Goal: Entertainment & Leisure: Browse casually

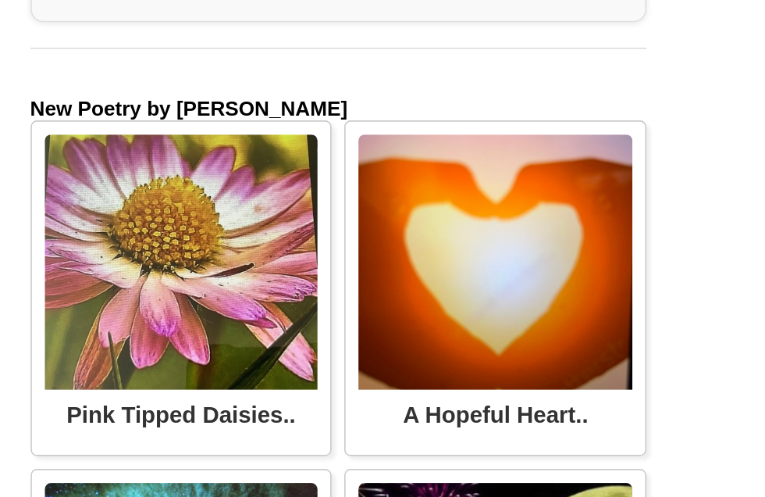
scroll to position [3803, 0]
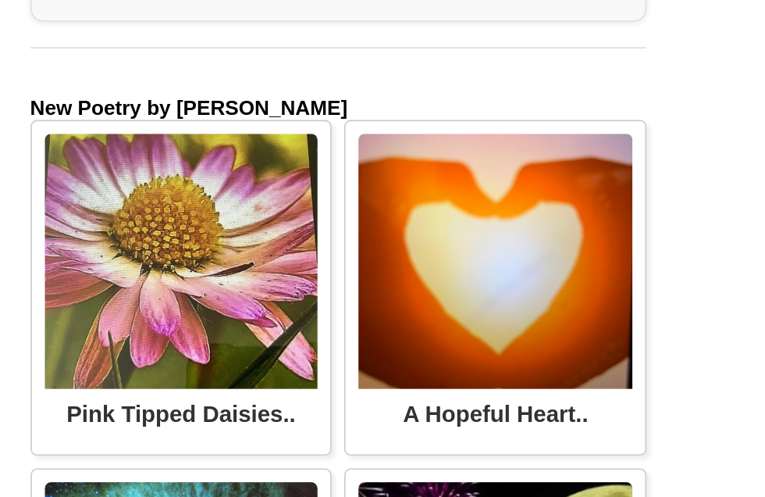
click at [0, 0] on div "A significant childhood memory of giving a bunch of pink tipped Daisies to my D…" at bounding box center [0, 0] width 0 height 0
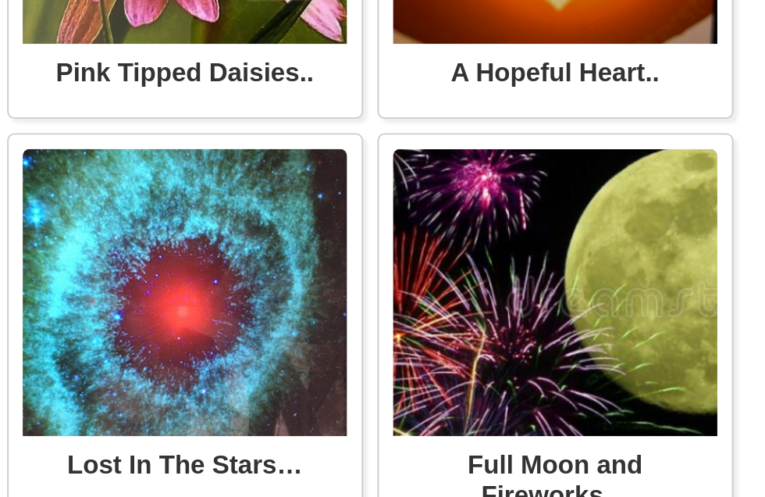
scroll to position [3472, 0]
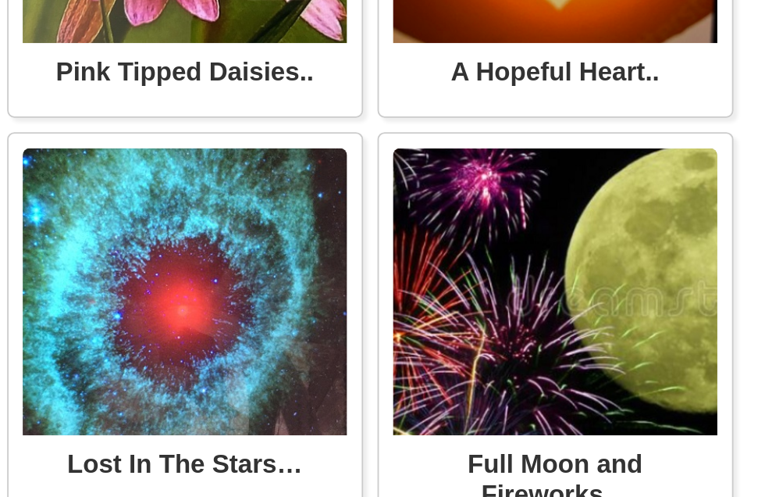
click at [0, 0] on div "Memories of love on a full mooned night of <br>celebratory fireworks.. .’[PERSO…" at bounding box center [0, 0] width 0 height 0
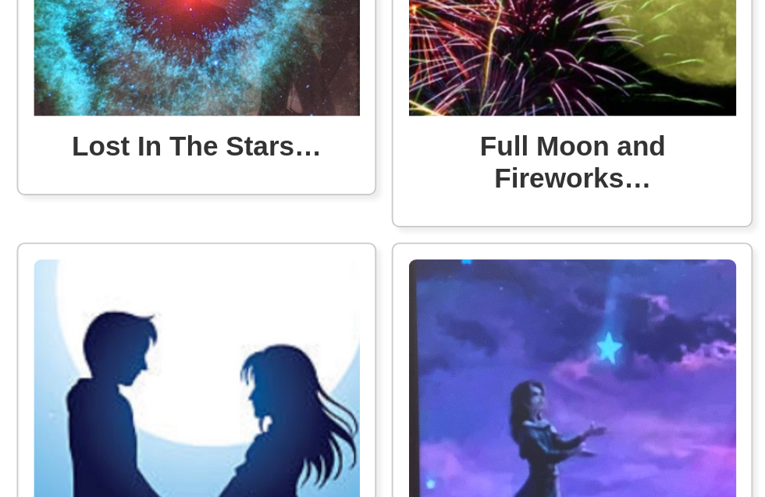
scroll to position [5806, 0]
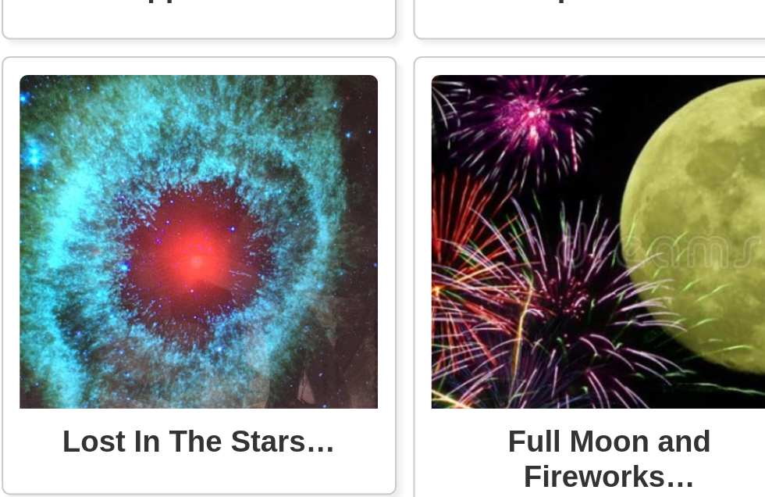
scroll to position [2418, 0]
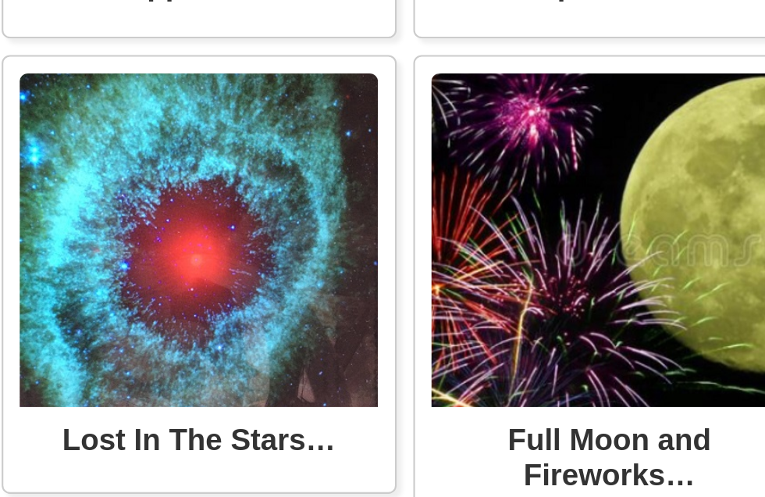
click at [157, 276] on img at bounding box center [240, 354] width 167 height 156
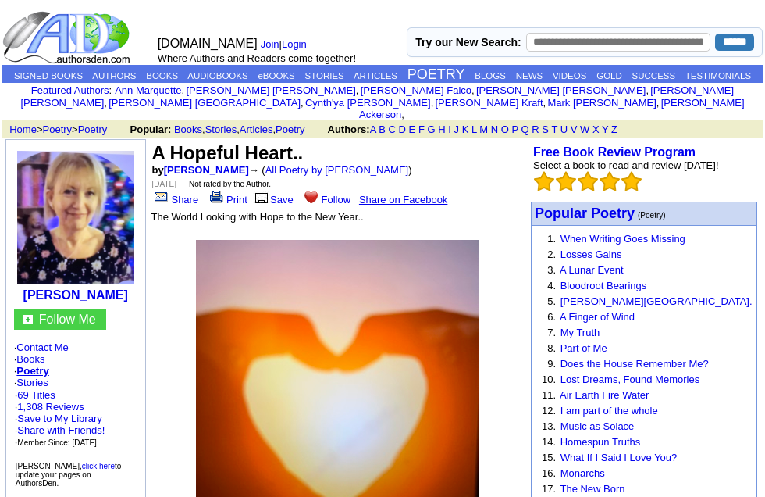
scroll to position [2681, 148]
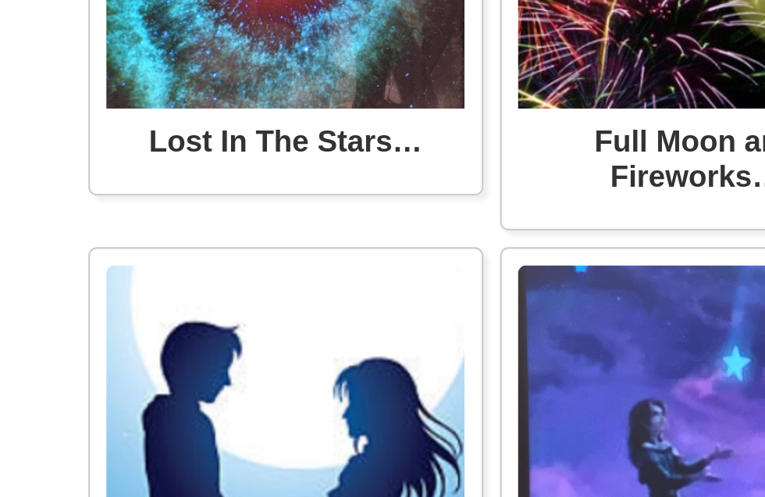
click at [0, 0] on div "A significant childhood memory of giving a bunch of pink tipped Daisies to my D…" at bounding box center [0, 0] width 0 height 0
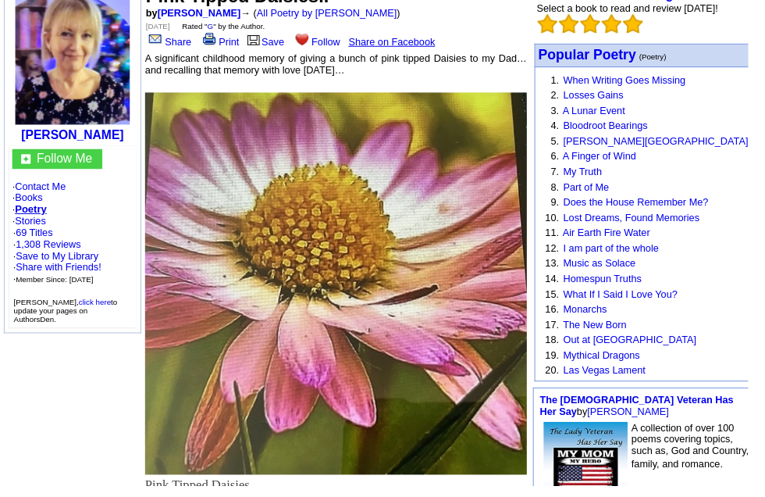
scroll to position [157, 0]
click at [54, 244] on link "69 Titles" at bounding box center [34, 238] width 37 height 12
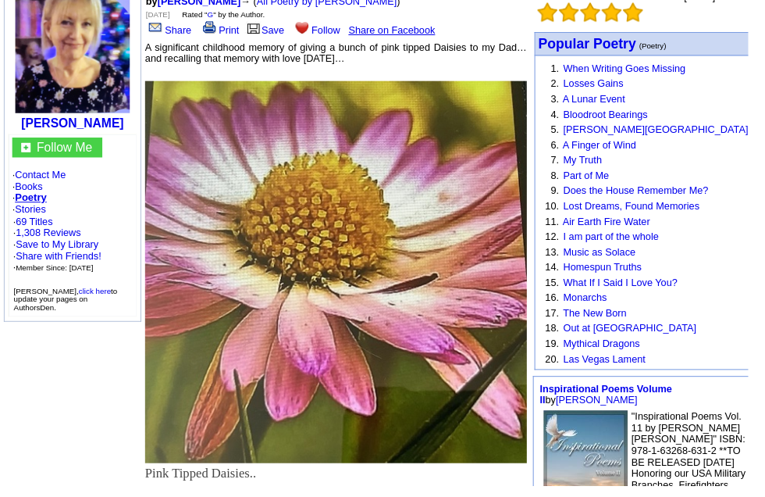
scroll to position [153, 0]
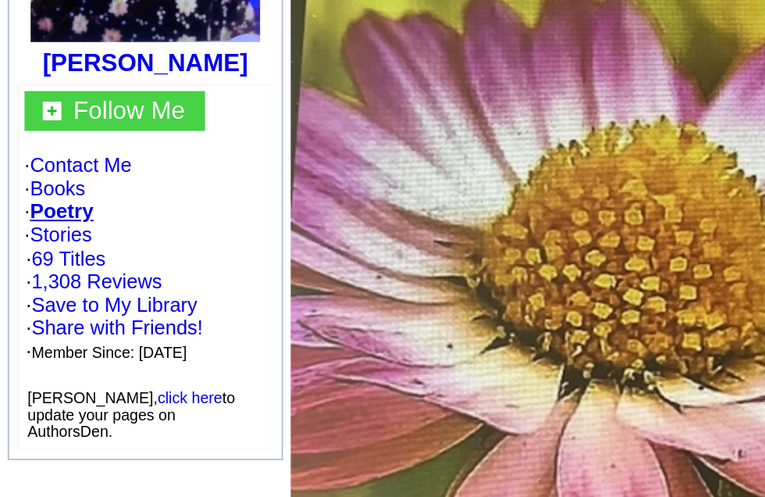
click at [50, 224] on link "69 Titles" at bounding box center [34, 230] width 37 height 12
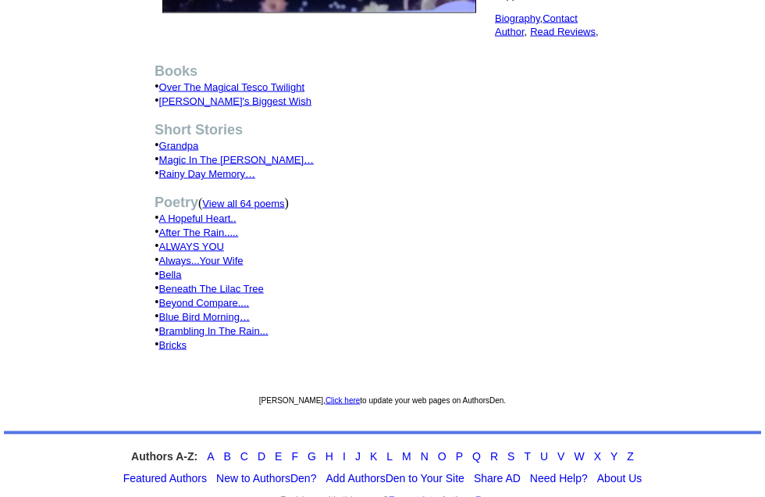
scroll to position [494, 0]
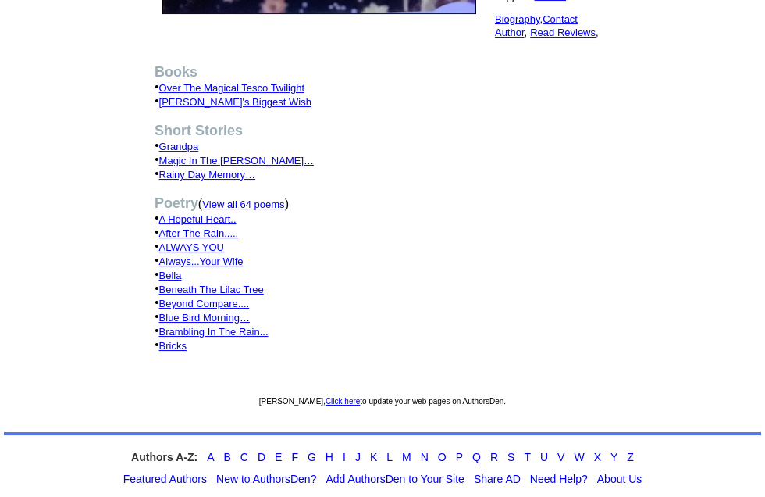
click at [284, 210] on font "View all 64 poems" at bounding box center [243, 204] width 82 height 12
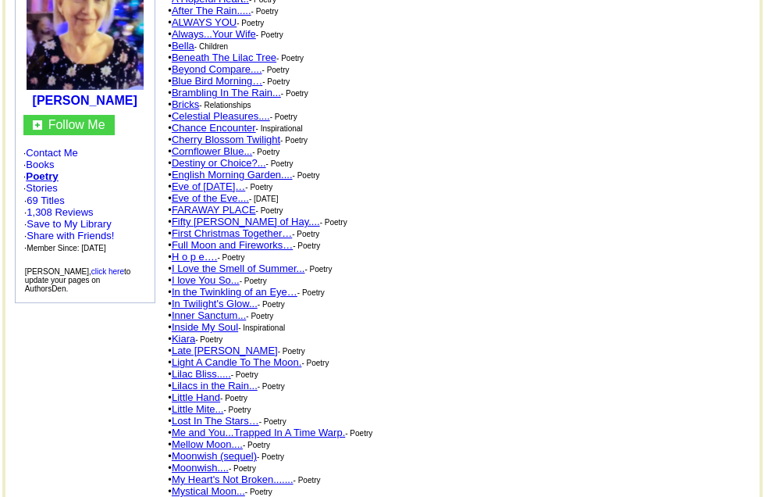
scroll to position [171, 0]
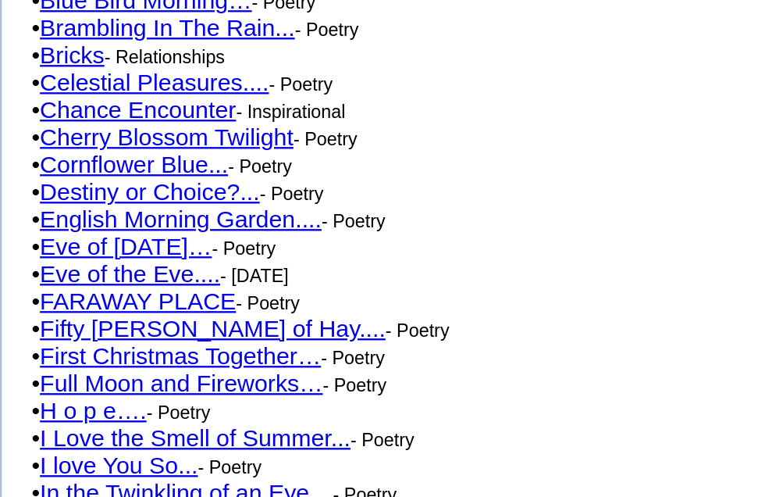
click at [172, 168] on link "Destiny or Choice?..." at bounding box center [219, 174] width 94 height 12
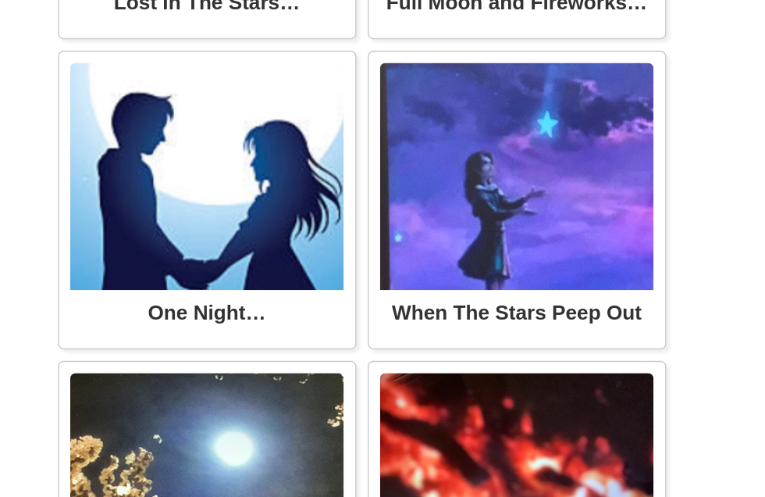
scroll to position [4122, 15]
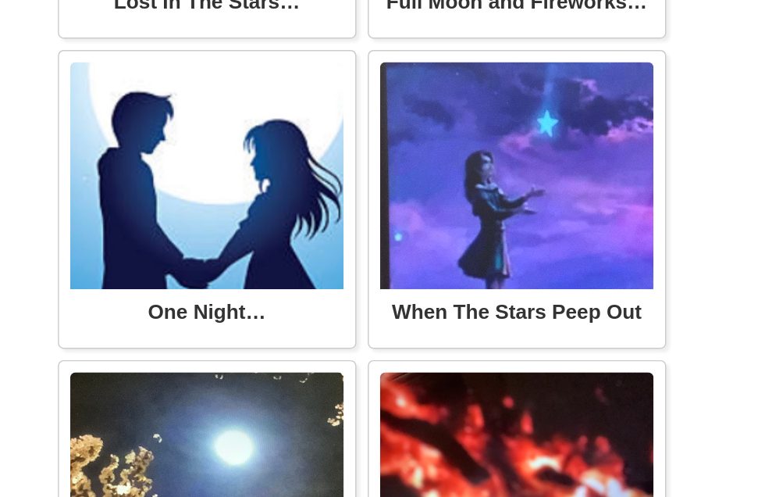
click at [0, 0] on div "Teenage Romance…just one night, <br>but never meant to be… <br>Yet the memory r…" at bounding box center [0, 0] width 0 height 0
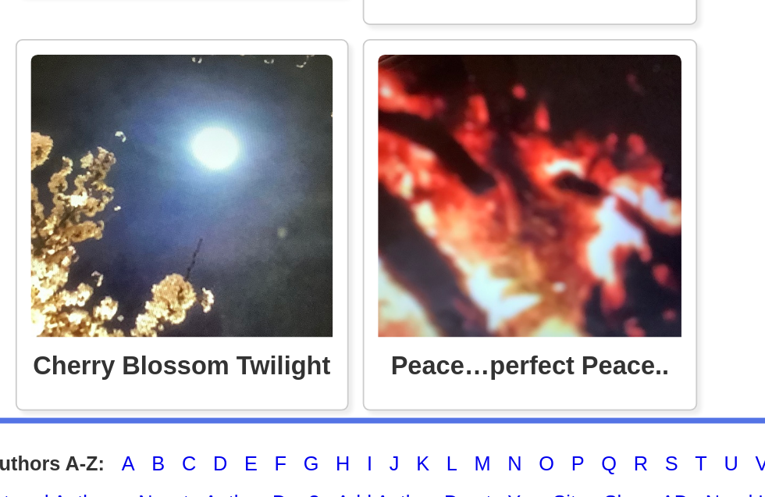
scroll to position [4630, 0]
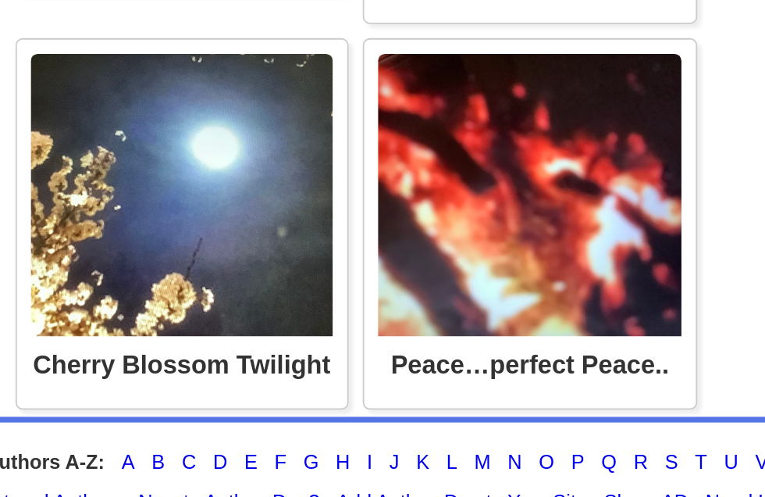
click at [349, 225] on img at bounding box center [433, 303] width 168 height 156
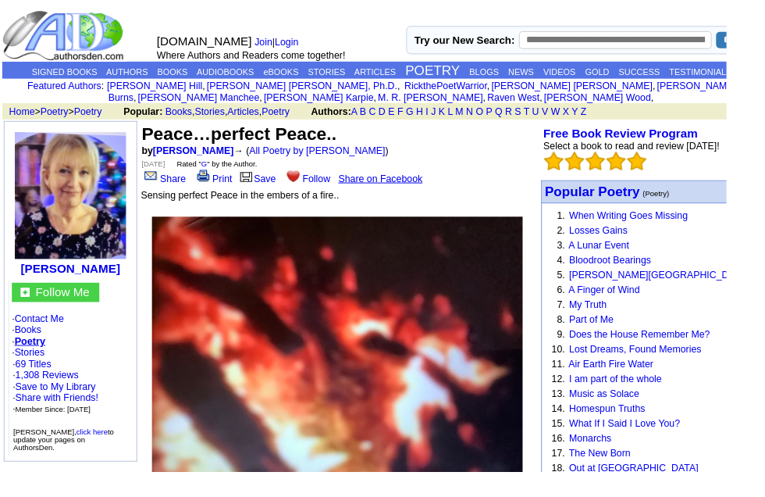
click at [626, 280] on link "Bloodroot Bearings" at bounding box center [643, 274] width 87 height 12
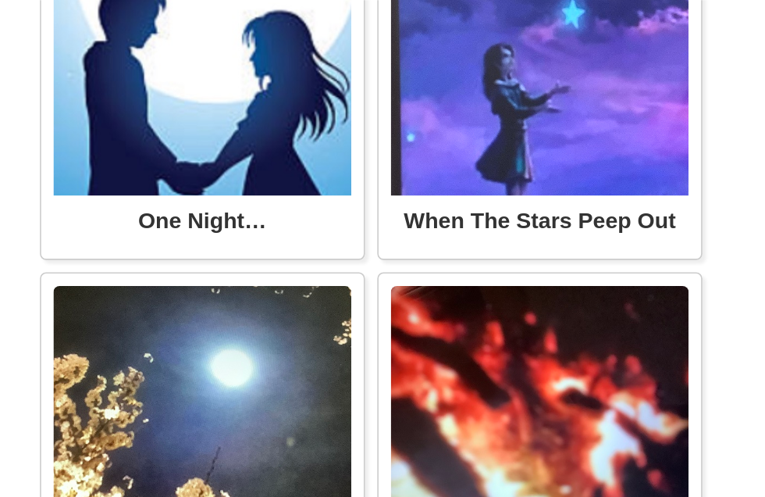
scroll to position [4728, 14]
click at [0, 0] on div "Although my one true love and Soul Mate has left this World…I sense his Spirit,…" at bounding box center [0, 0] width 0 height 0
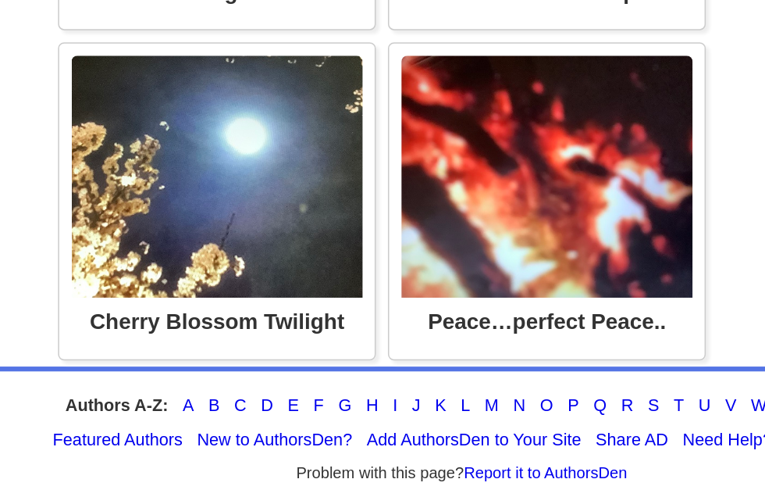
scroll to position [4141, 0]
click at [0, 0] on div "We can become weary and worn down with all the current World problems, but bala…" at bounding box center [0, 0] width 0 height 0
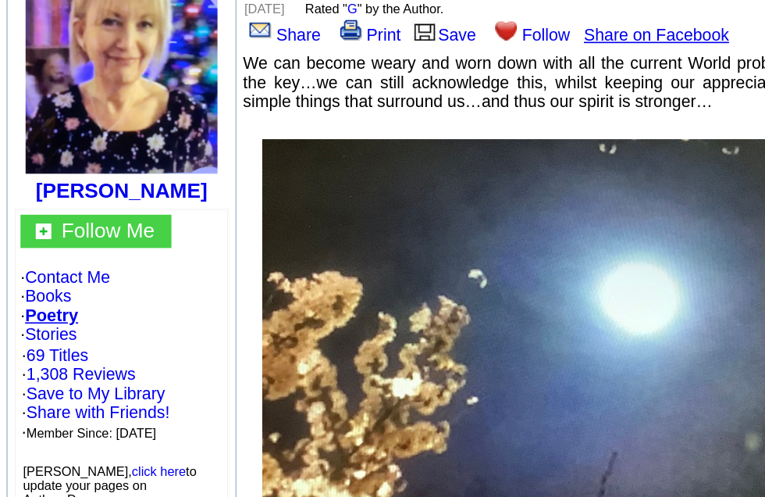
scroll to position [80, 0]
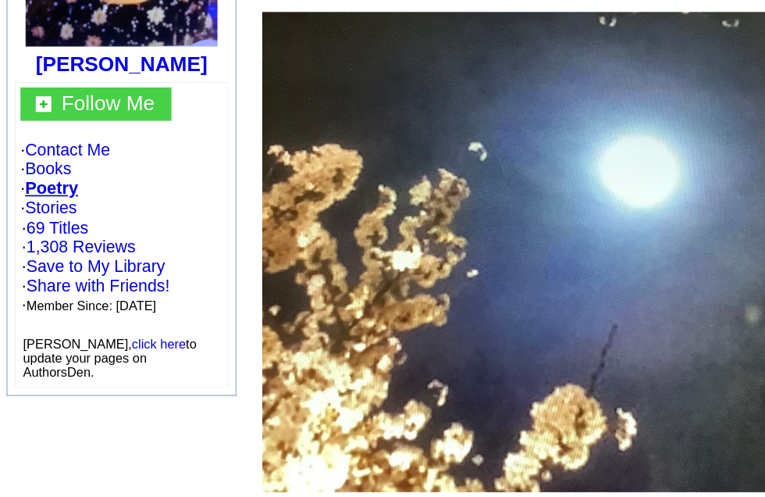
click at [50, 297] on link "69 Titles" at bounding box center [34, 303] width 37 height 12
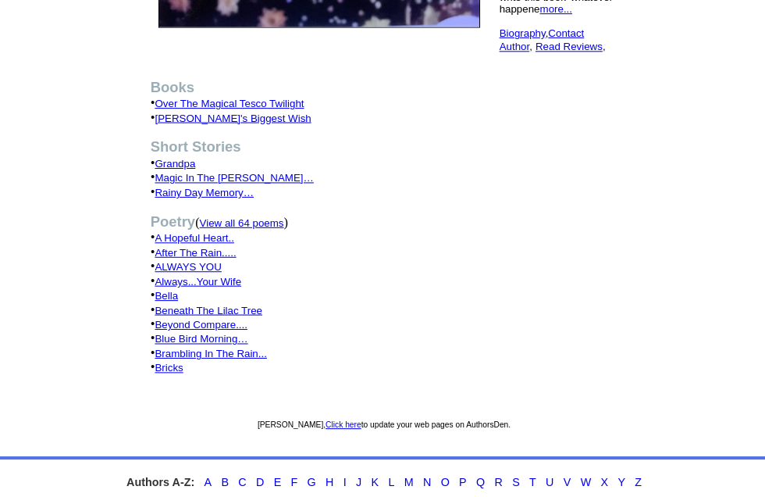
scroll to position [511, 0]
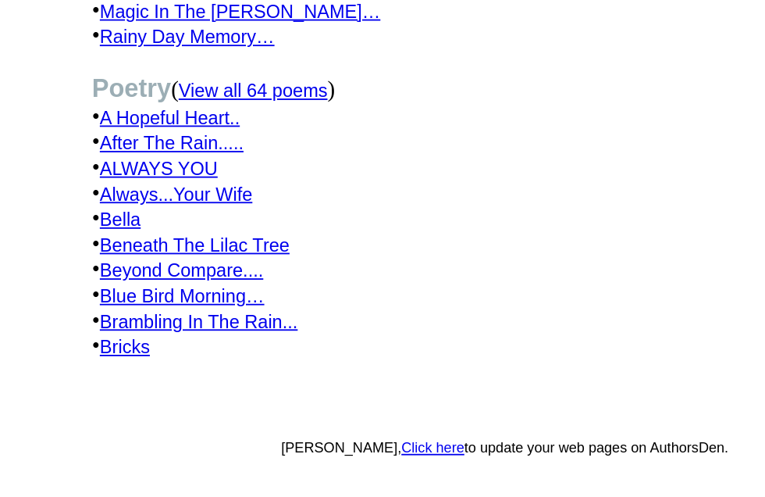
click at [159, 211] on link "After The Rain....." at bounding box center [199, 217] width 80 height 12
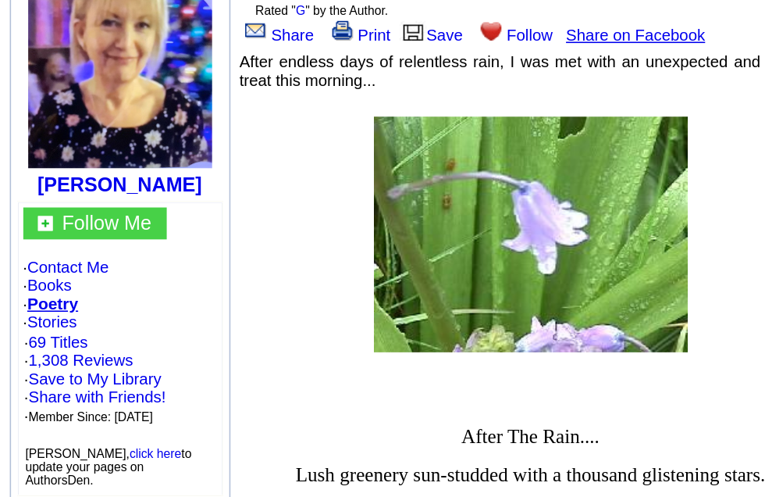
scroll to position [27, 0]
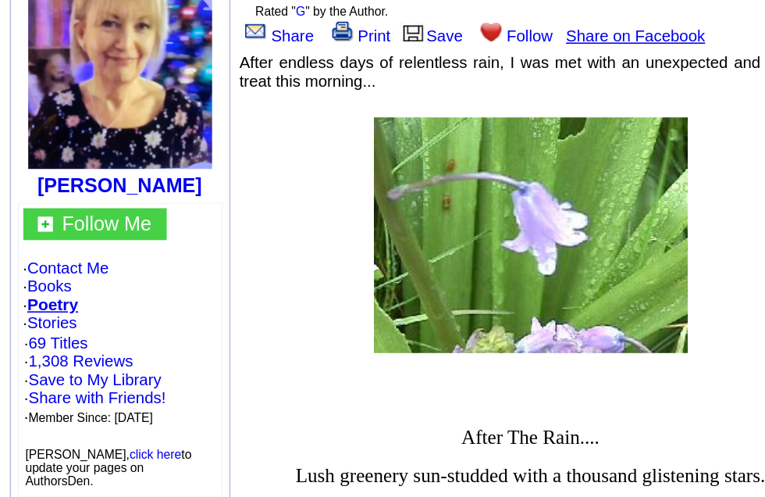
click at [55, 362] on link "69 Titles" at bounding box center [36, 368] width 37 height 12
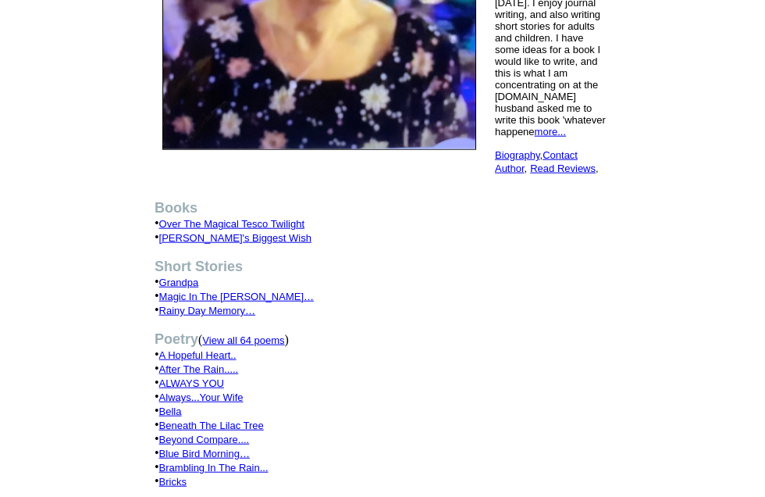
scroll to position [371, 0]
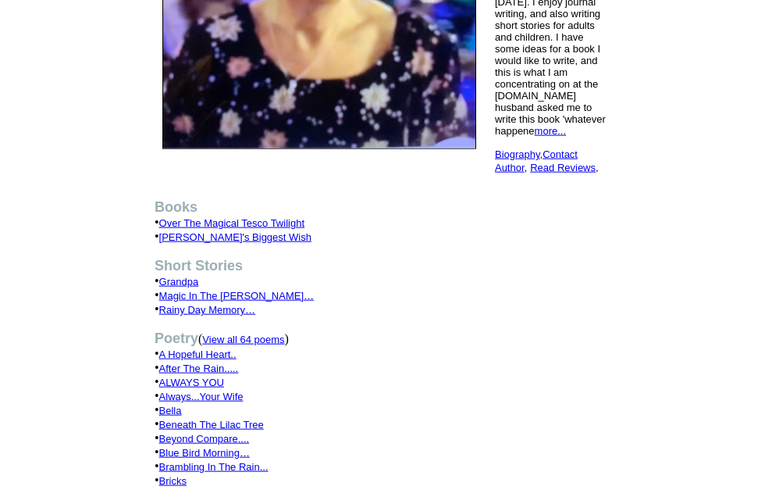
click at [284, 345] on font "View all 64 poems" at bounding box center [243, 339] width 82 height 12
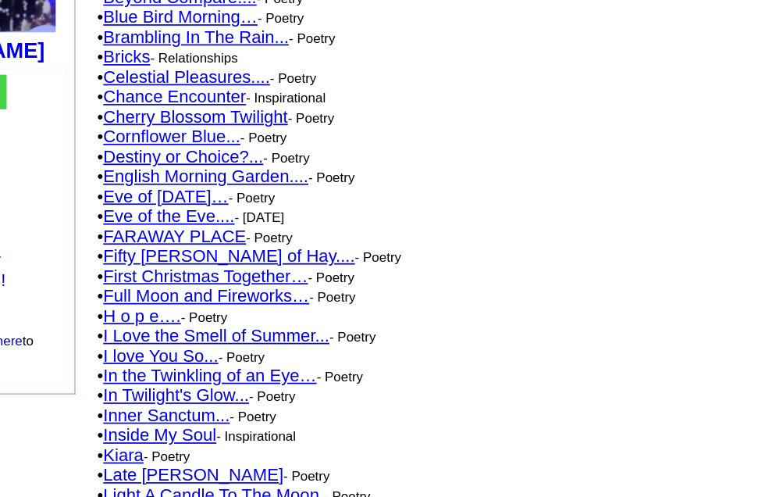
scroll to position [77, 0]
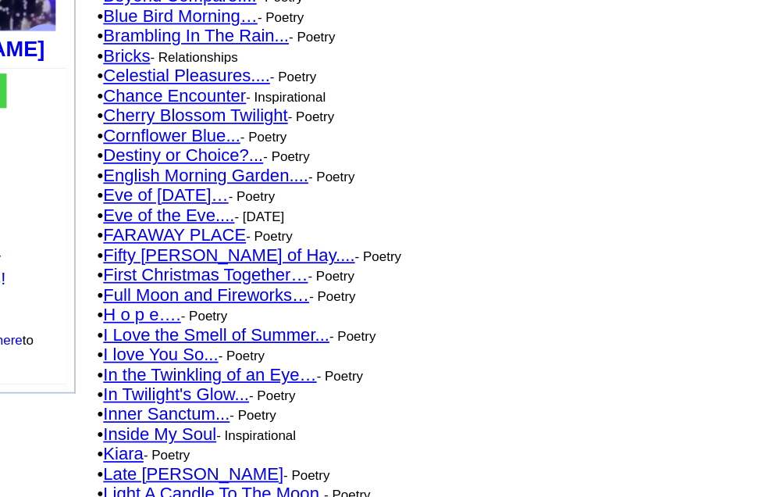
click at [172, 273] on link "English Morning Garden...." at bounding box center [232, 279] width 121 height 12
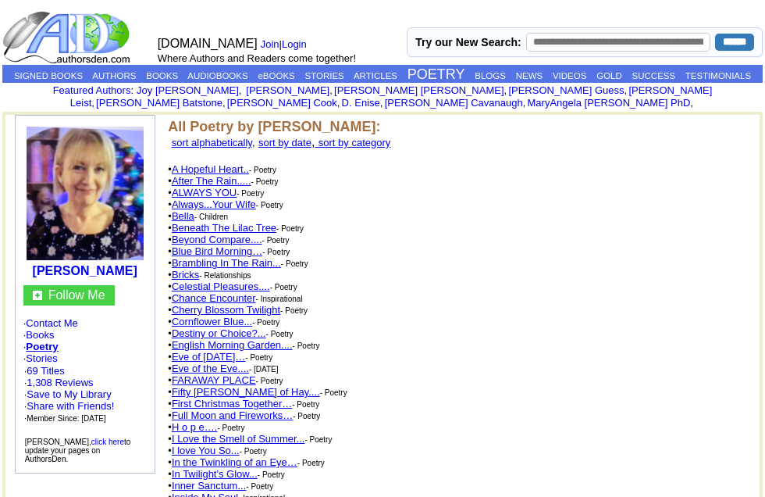
scroll to position [282, 111]
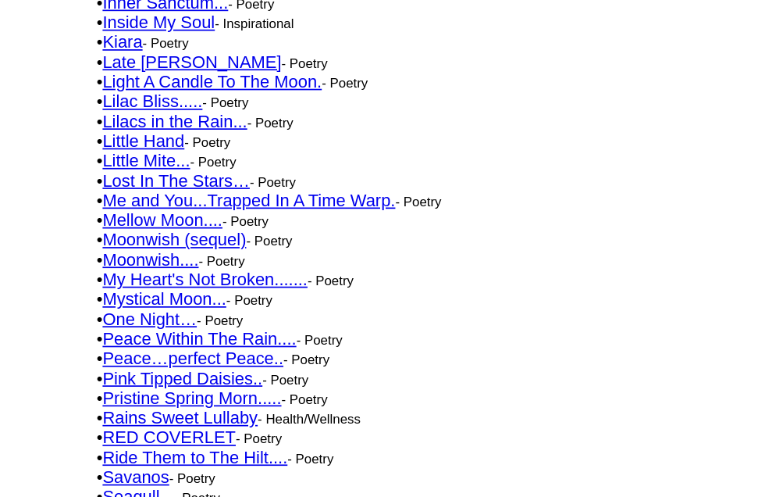
click at [176, 162] on link "I Love the Smell of Summer..." at bounding box center [239, 157] width 134 height 12
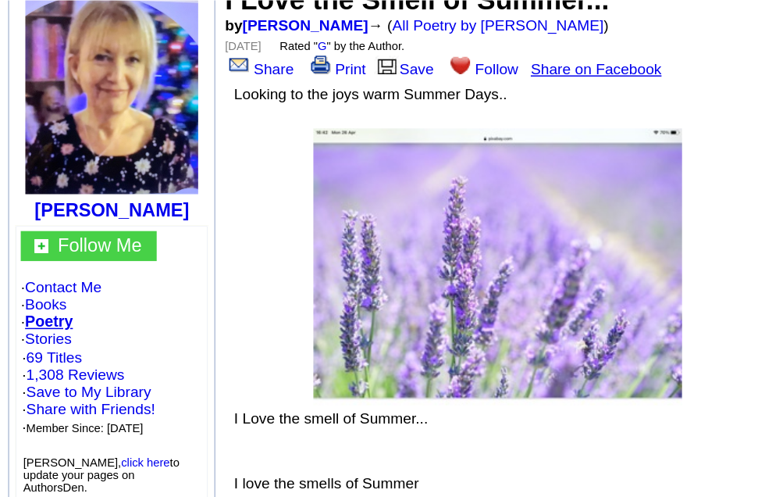
scroll to position [151, 0]
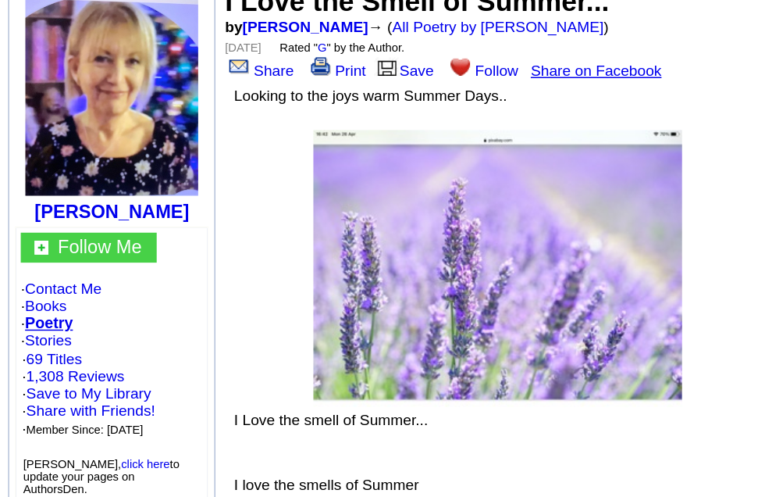
click at [54, 249] on link "69 Titles" at bounding box center [36, 243] width 37 height 12
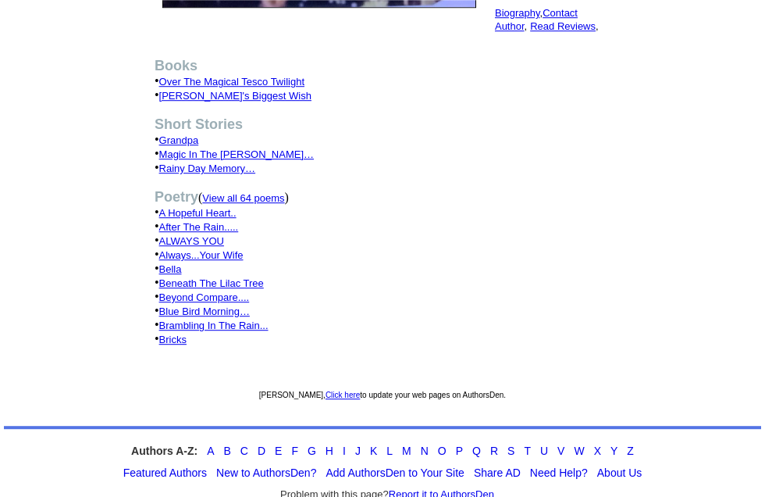
scroll to position [525, 0]
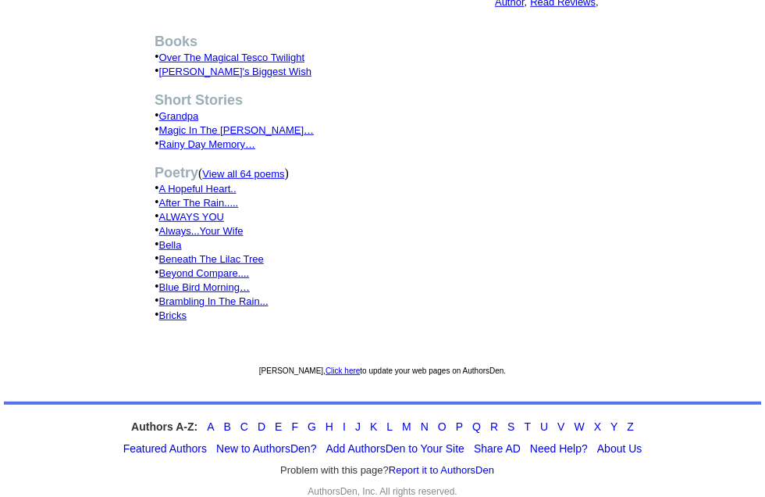
click at [283, 180] on link "View all 64 poems" at bounding box center [243, 172] width 82 height 13
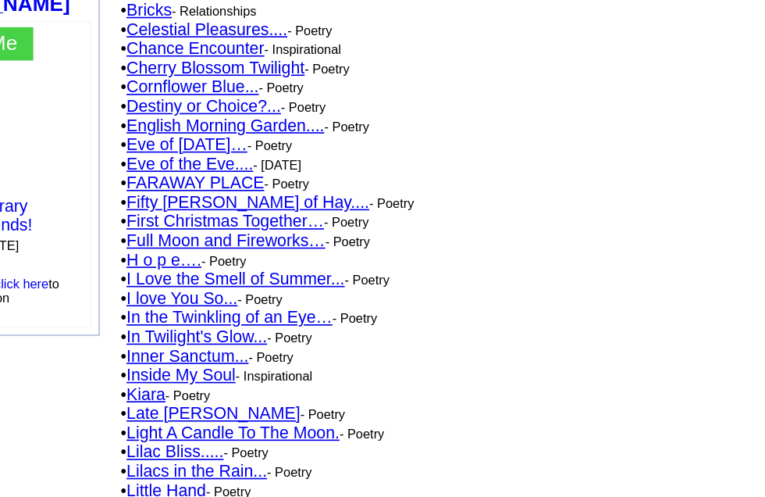
scroll to position [116, 0]
click at [172, 363] on link "In Twilight's Glow..." at bounding box center [215, 369] width 86 height 12
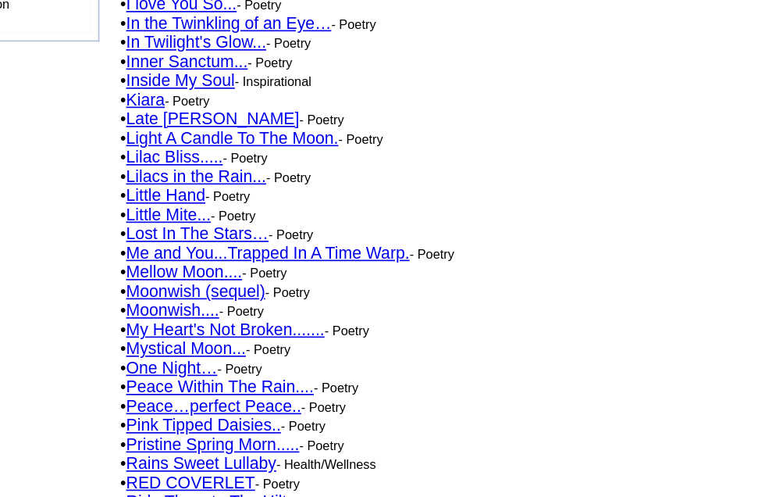
scroll to position [297, 0]
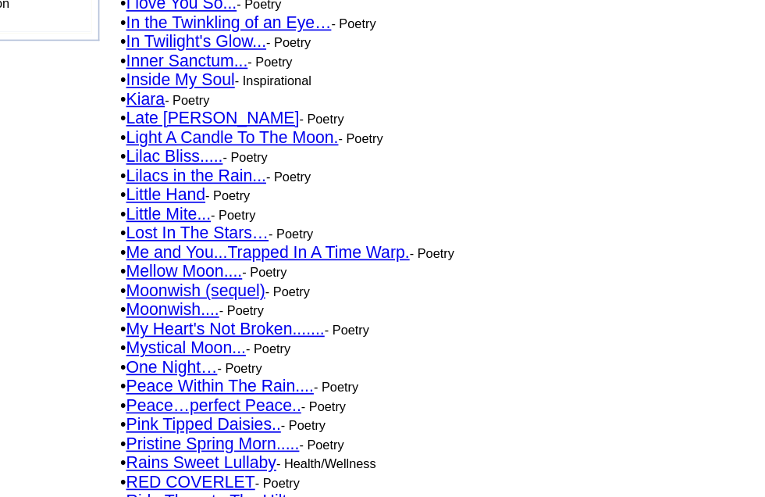
click at [172, 253] on link "Lilac Bliss....." at bounding box center [201, 259] width 59 height 12
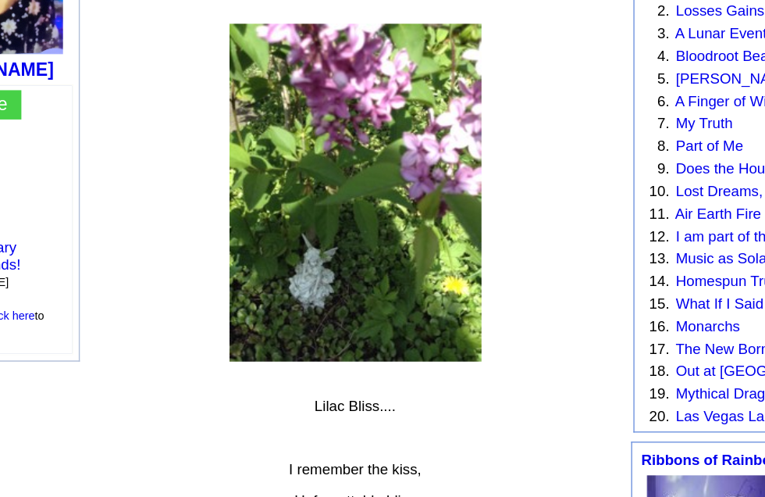
scroll to position [128, 0]
